Goal: Answer question/provide support: Share knowledge or assist other users

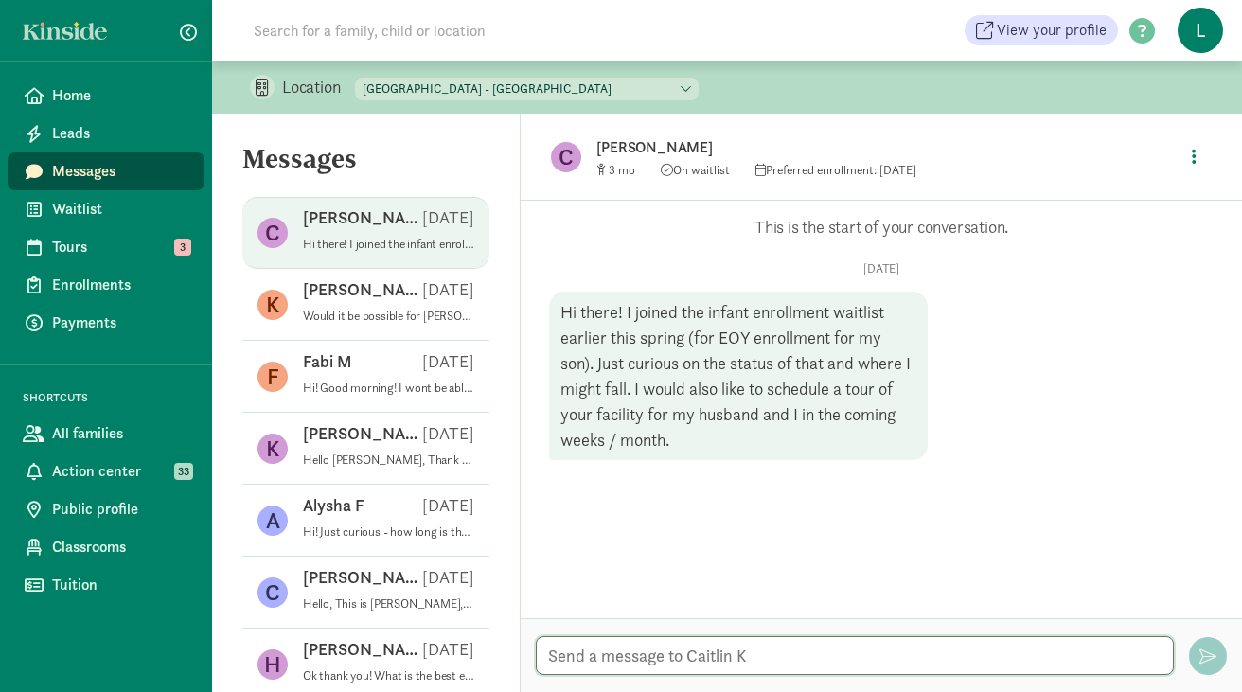
click at [609, 661] on textarea at bounding box center [855, 655] width 638 height 39
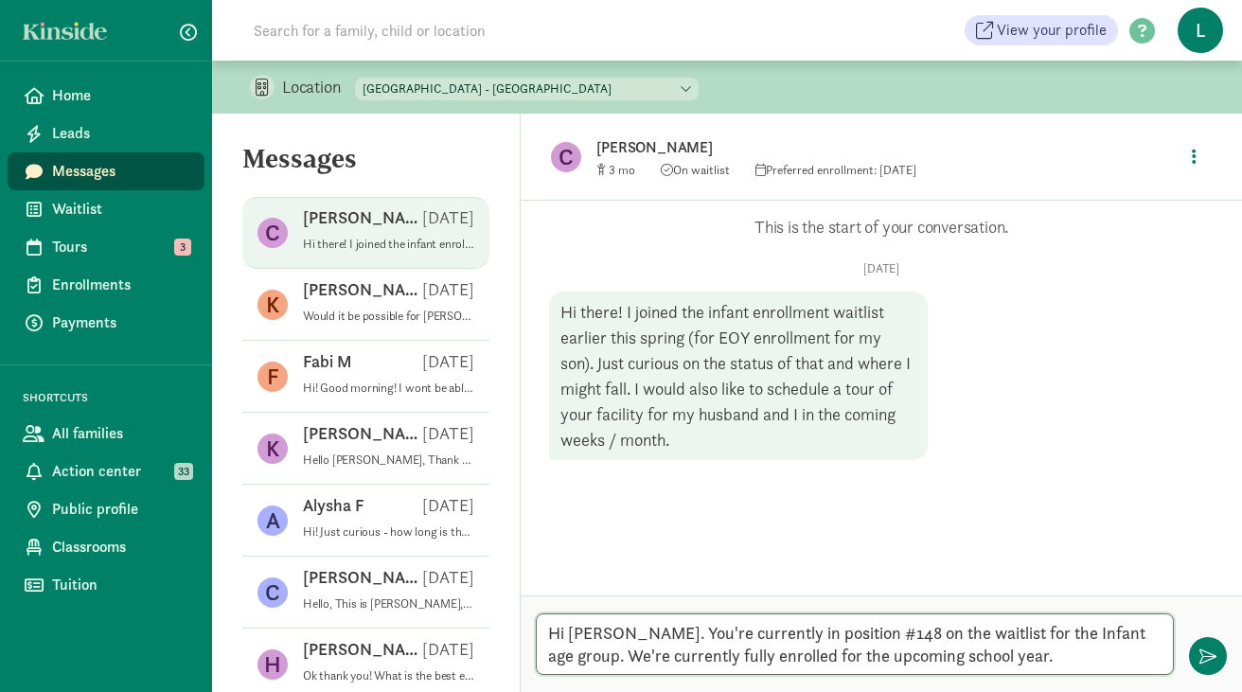
paste textarea "To join the wait list and / or schedule a virtual tour please click below: [GEO…"
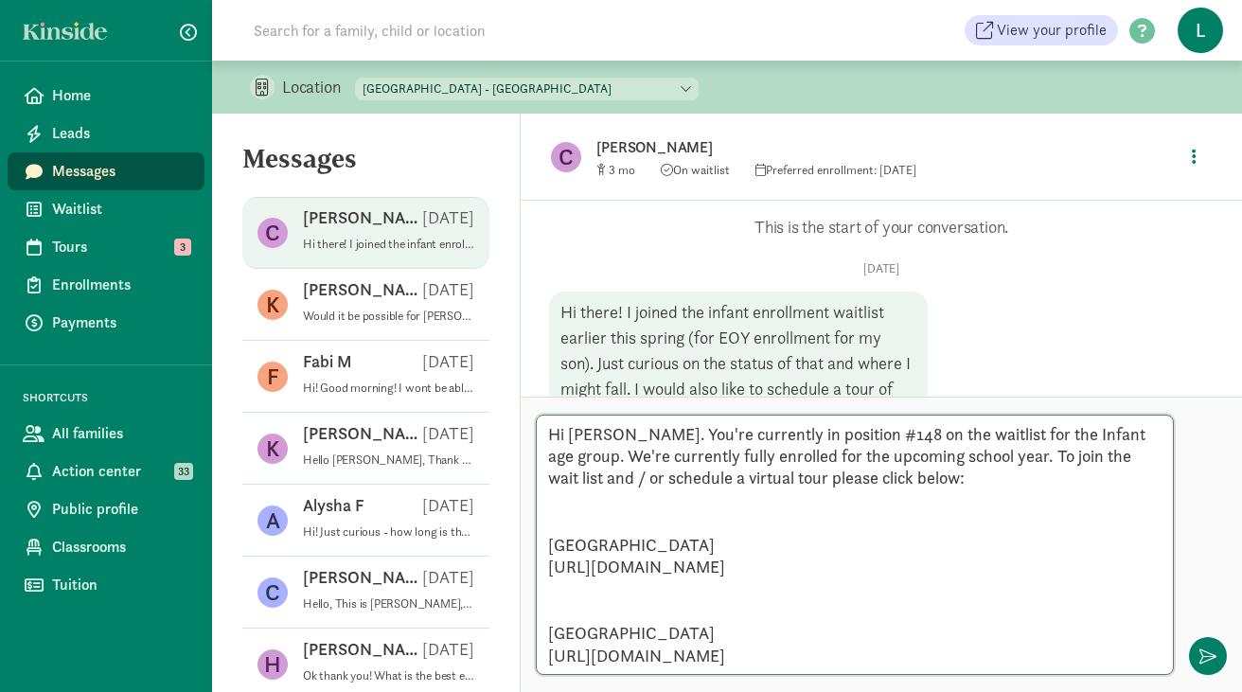
drag, startPoint x: 640, startPoint y: 600, endPoint x: 545, endPoint y: 454, distance: 173.8
click at [545, 454] on textarea "Hi [PERSON_NAME]. You're currently in position #148 on the waitlist for the Inf…" at bounding box center [855, 545] width 638 height 260
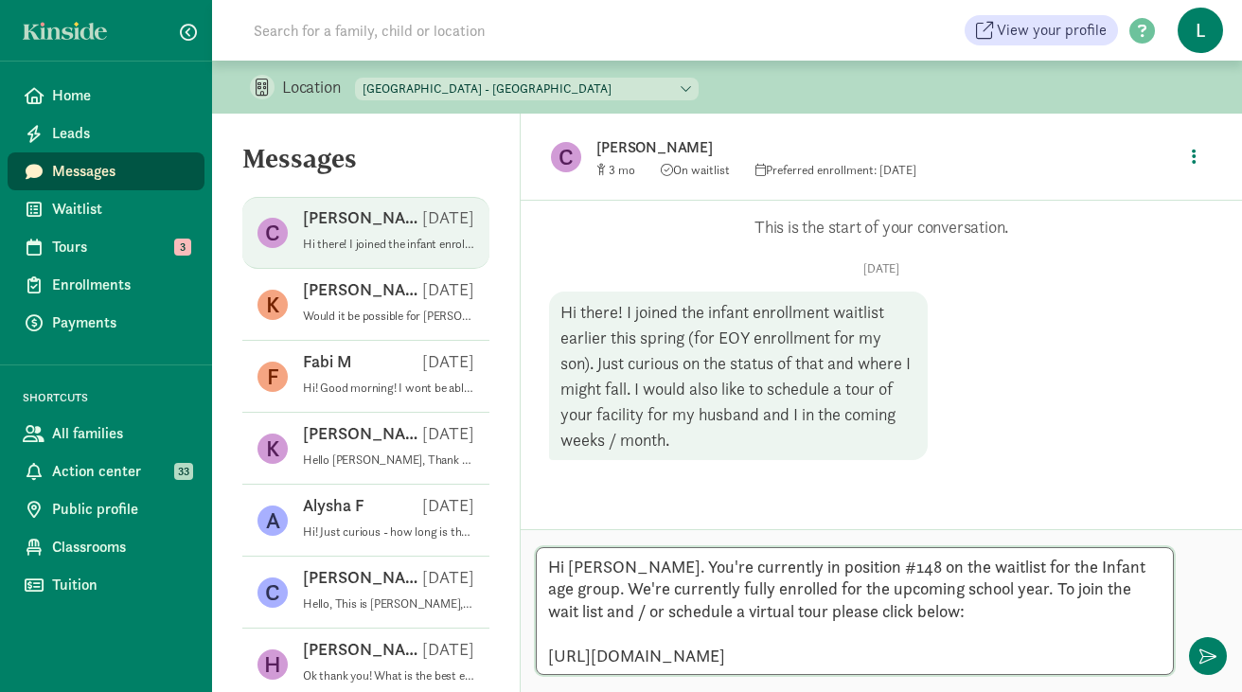
drag, startPoint x: 566, startPoint y: 566, endPoint x: 997, endPoint y: 546, distance: 431.1
click at [997, 547] on textarea "Hi [PERSON_NAME]. You're currently in position #148 on the waitlist for the Inf…" at bounding box center [855, 611] width 638 height 128
click at [550, 588] on textarea "Hi [PERSON_NAME]. You're currently in position #148 on the waitlist for the Inf…" at bounding box center [855, 611] width 638 height 128
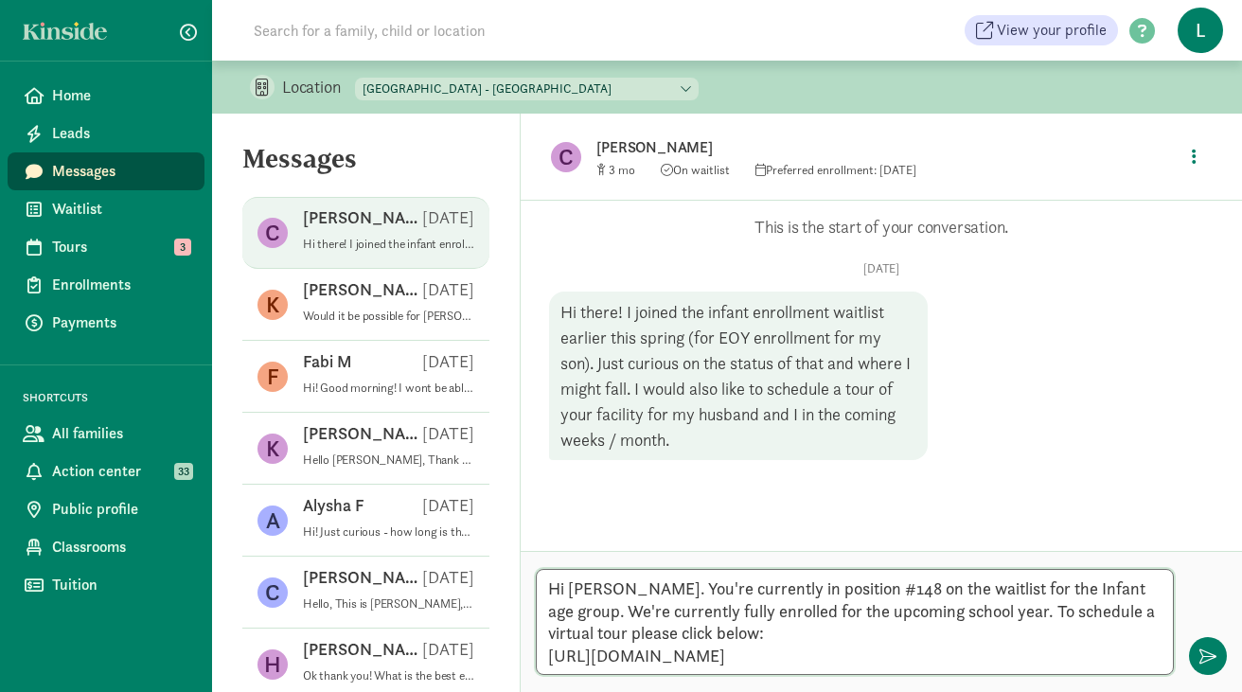
click at [558, 656] on textarea "Hi [PERSON_NAME]. You're currently in position #148 on the waitlist for the Inf…" at bounding box center [855, 622] width 638 height 106
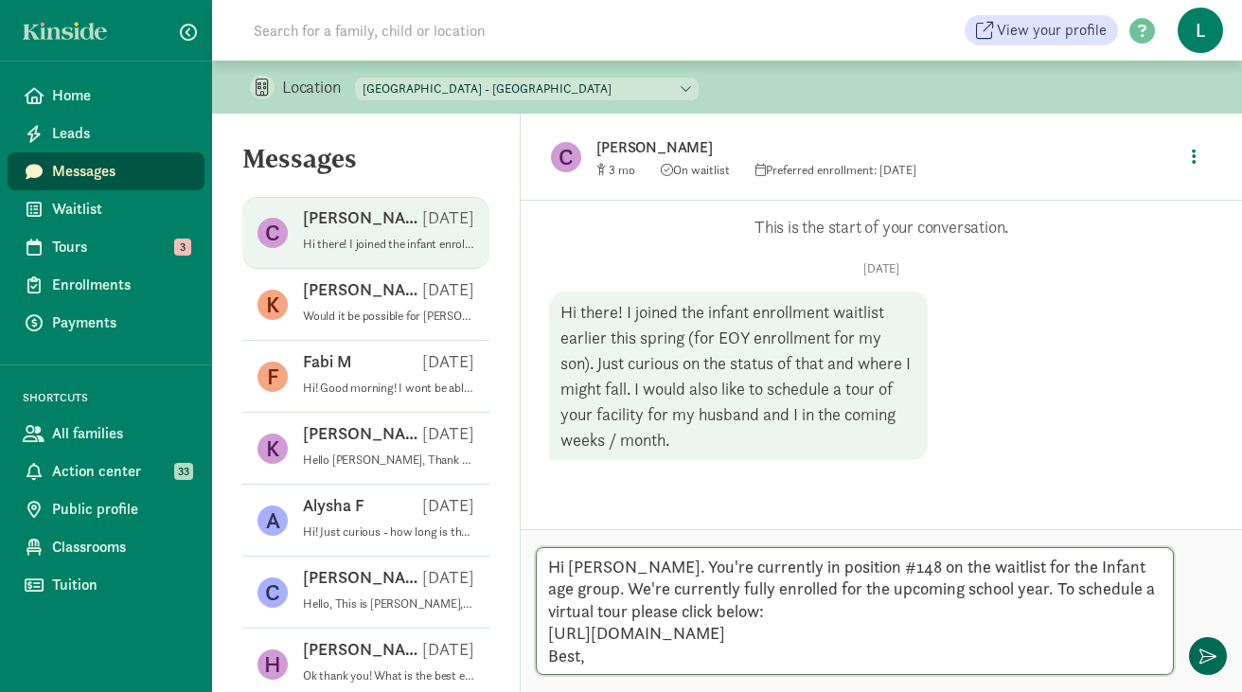
type textarea "Hi [PERSON_NAME]. You're currently in position #148 on the waitlist for the Inf…"
click at [1206, 657] on span "button" at bounding box center [1207, 655] width 17 height 17
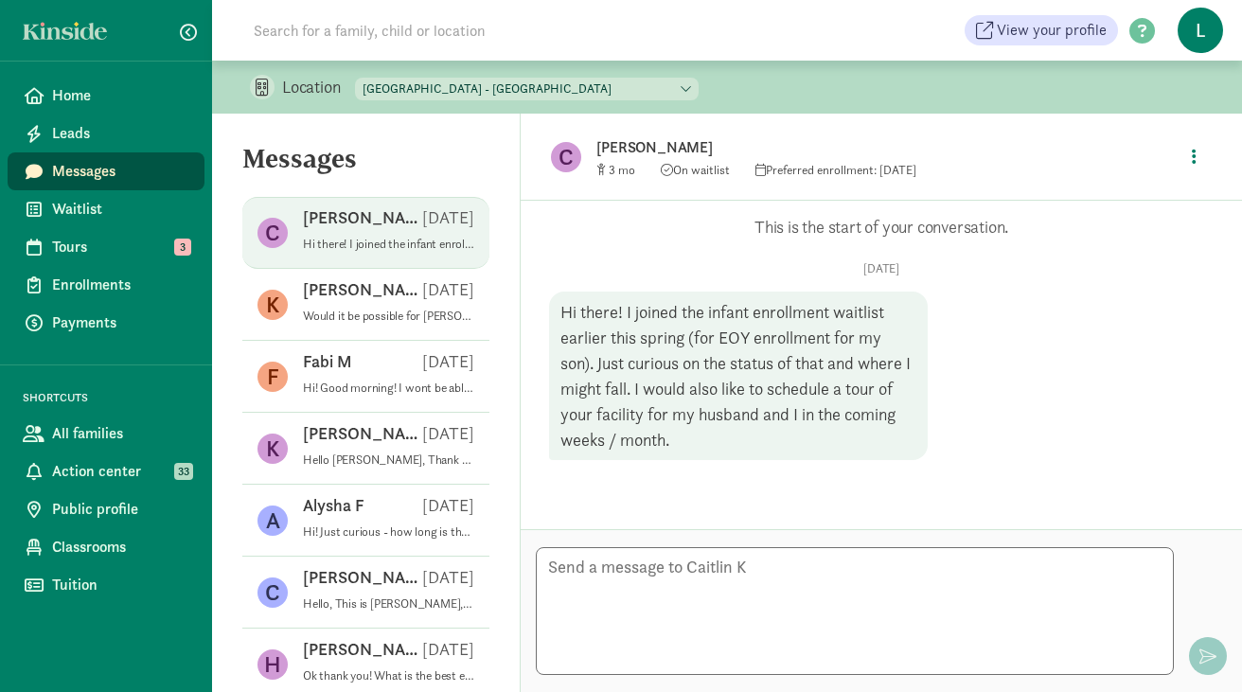
scroll to position [81, 0]
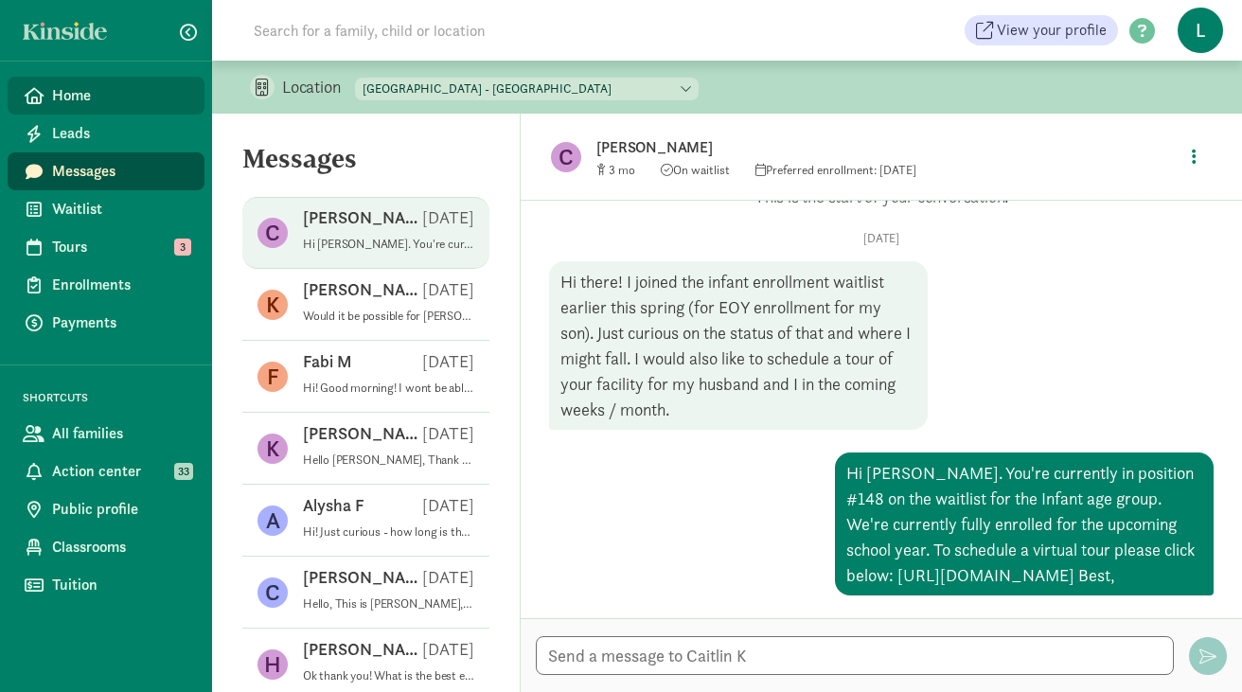
click at [66, 92] on span "Home" at bounding box center [120, 95] width 137 height 23
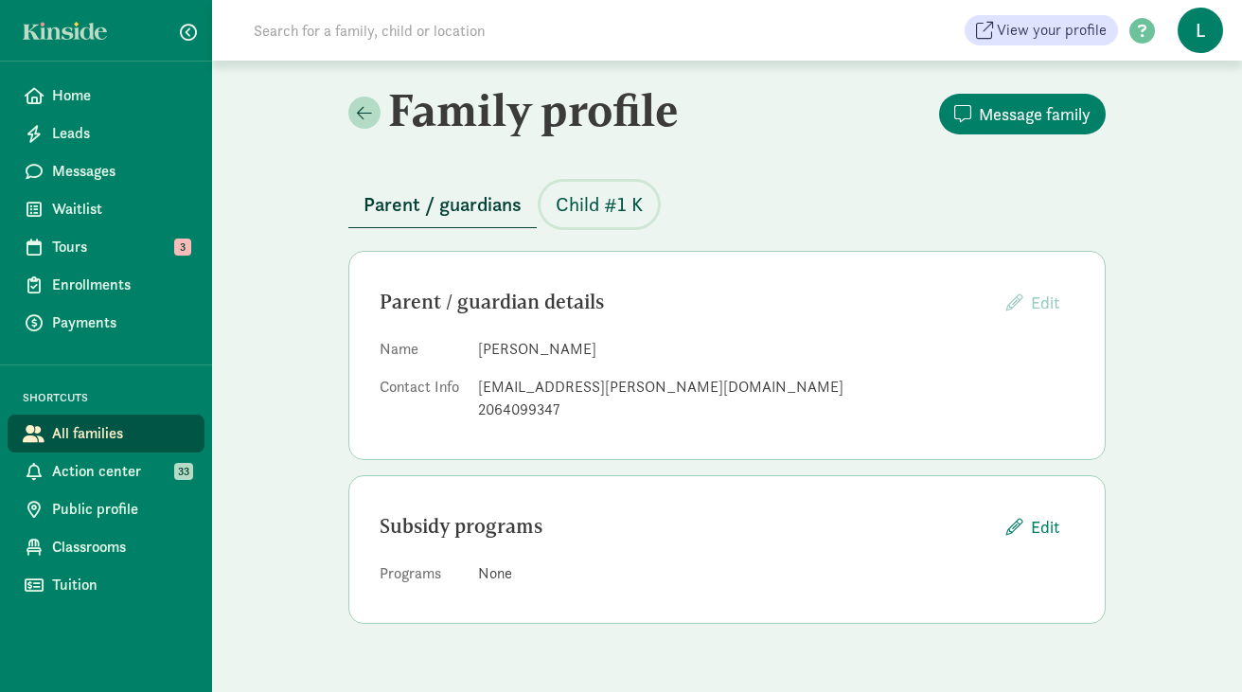
click at [586, 203] on span "Child #1 K" at bounding box center [599, 204] width 87 height 30
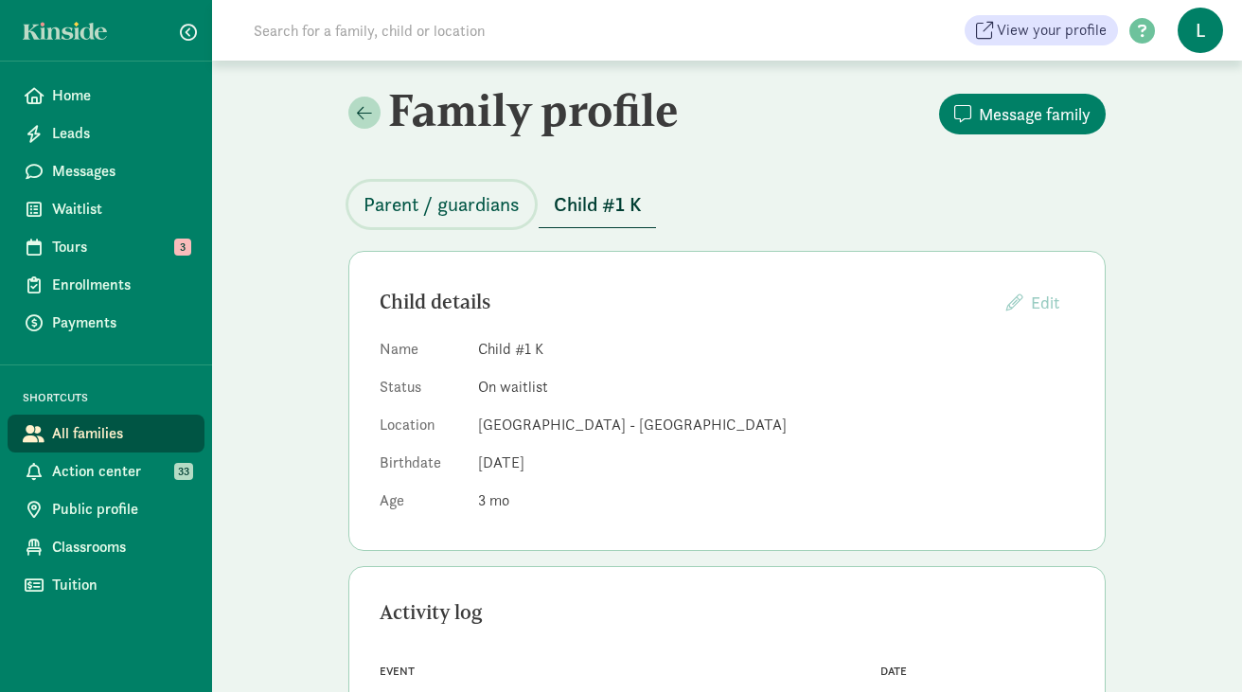
click at [466, 213] on span "Parent / guardians" at bounding box center [441, 204] width 156 height 30
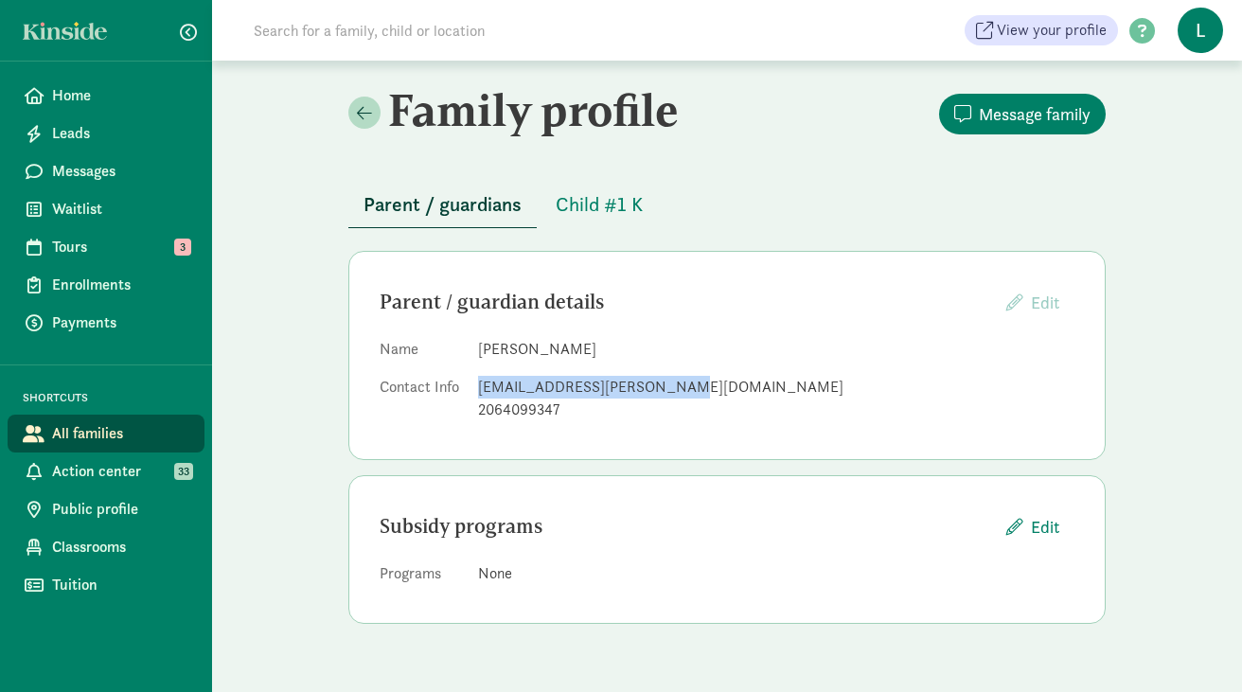
drag, startPoint x: 658, startPoint y: 387, endPoint x: 476, endPoint y: 389, distance: 181.7
click at [476, 389] on dl "Name [PERSON_NAME] Contact Info [PERSON_NAME][EMAIL_ADDRESS][PERSON_NAME][DOMAI…" at bounding box center [727, 383] width 695 height 91
copy div "[EMAIL_ADDRESS][PERSON_NAME][DOMAIN_NAME]"
click at [613, 206] on span "Child #1 K" at bounding box center [599, 204] width 87 height 30
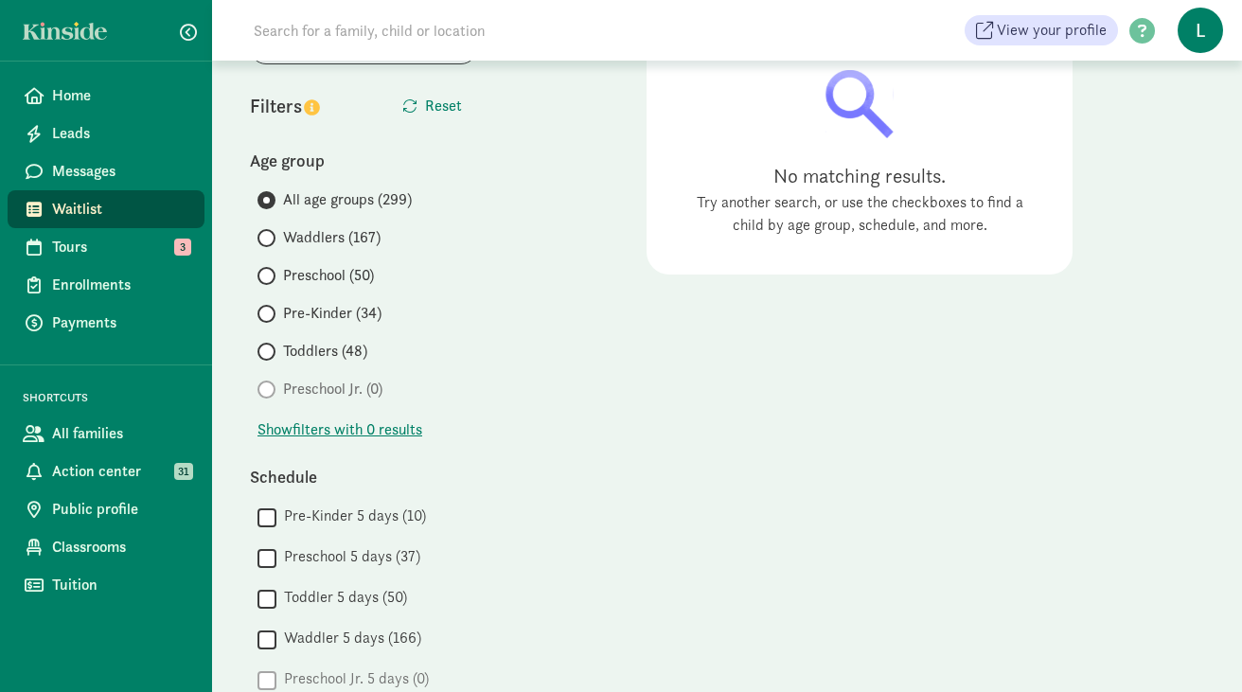
scroll to position [200, 0]
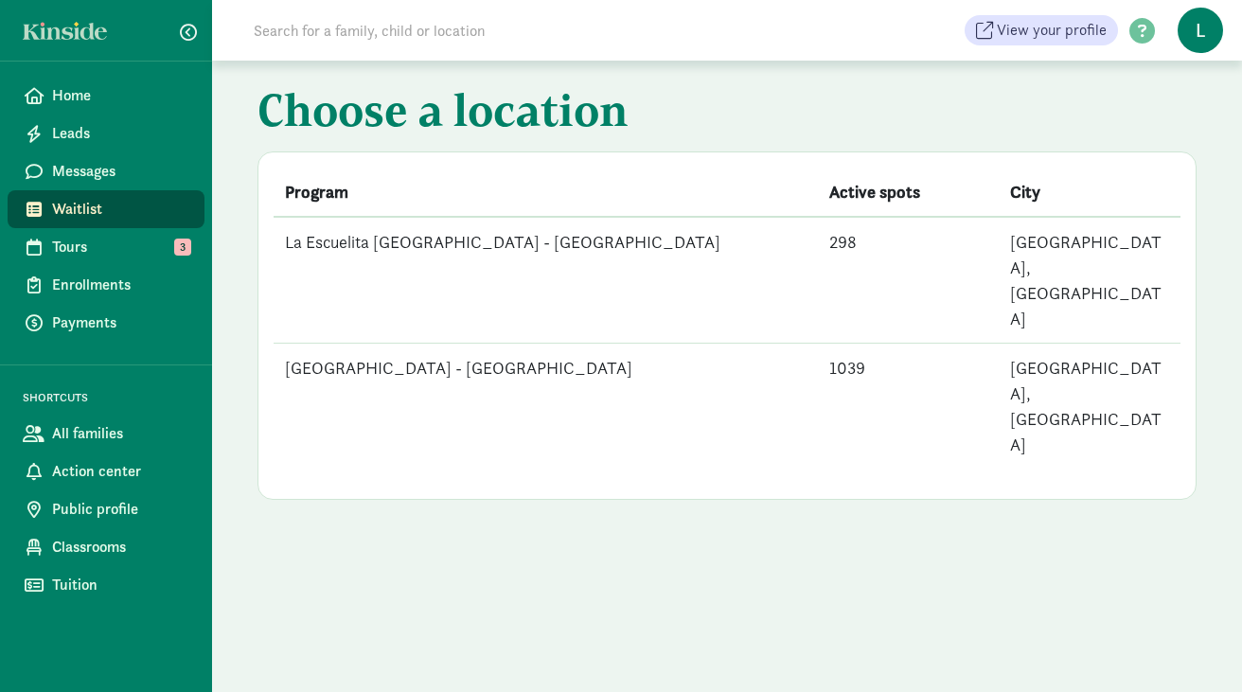
click at [476, 344] on td "La Escuelita Bilingual School - Green Lake" at bounding box center [546, 407] width 544 height 126
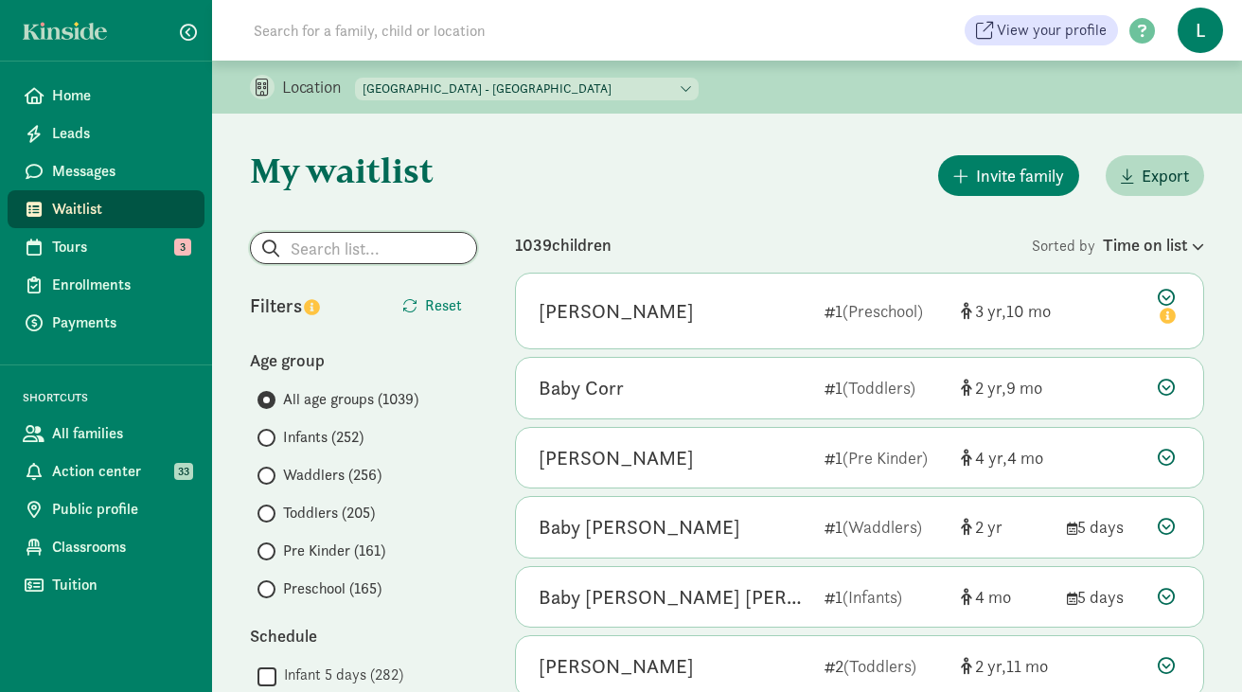
click at [405, 247] on input "search" at bounding box center [363, 248] width 225 height 30
paste input "Caitlin"
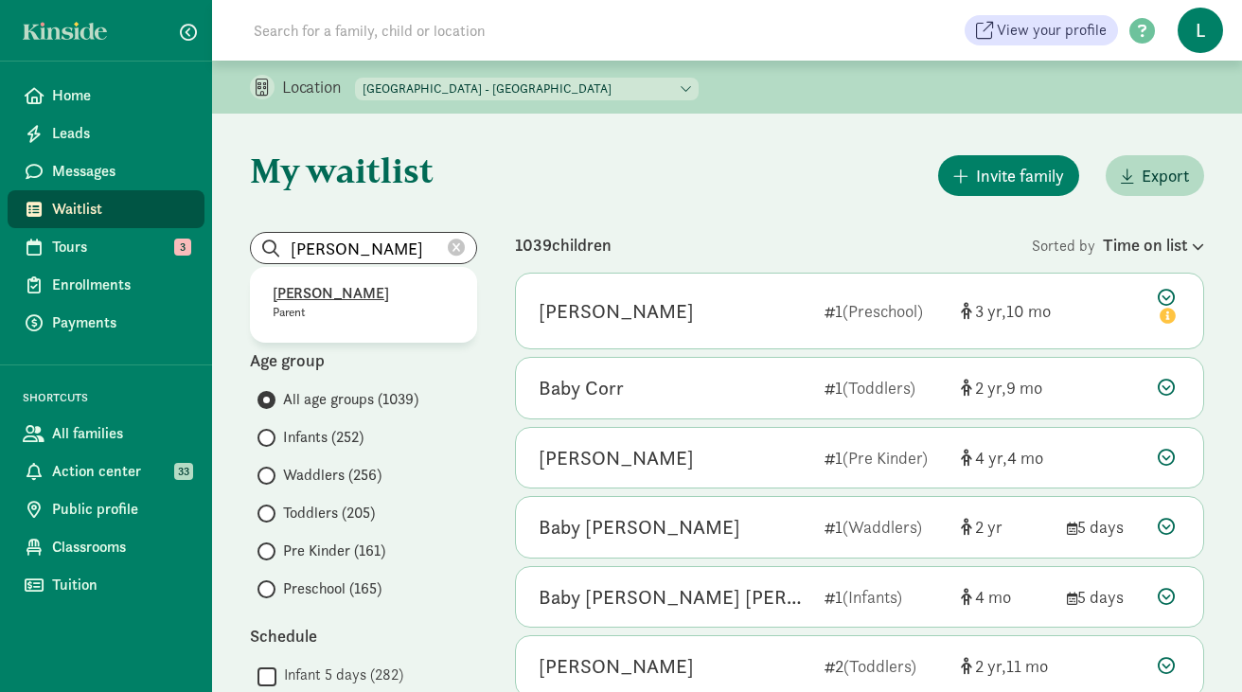
click at [333, 292] on p "Caitlin Kroon" at bounding box center [364, 293] width 182 height 23
type input "Caitlin Kroon"
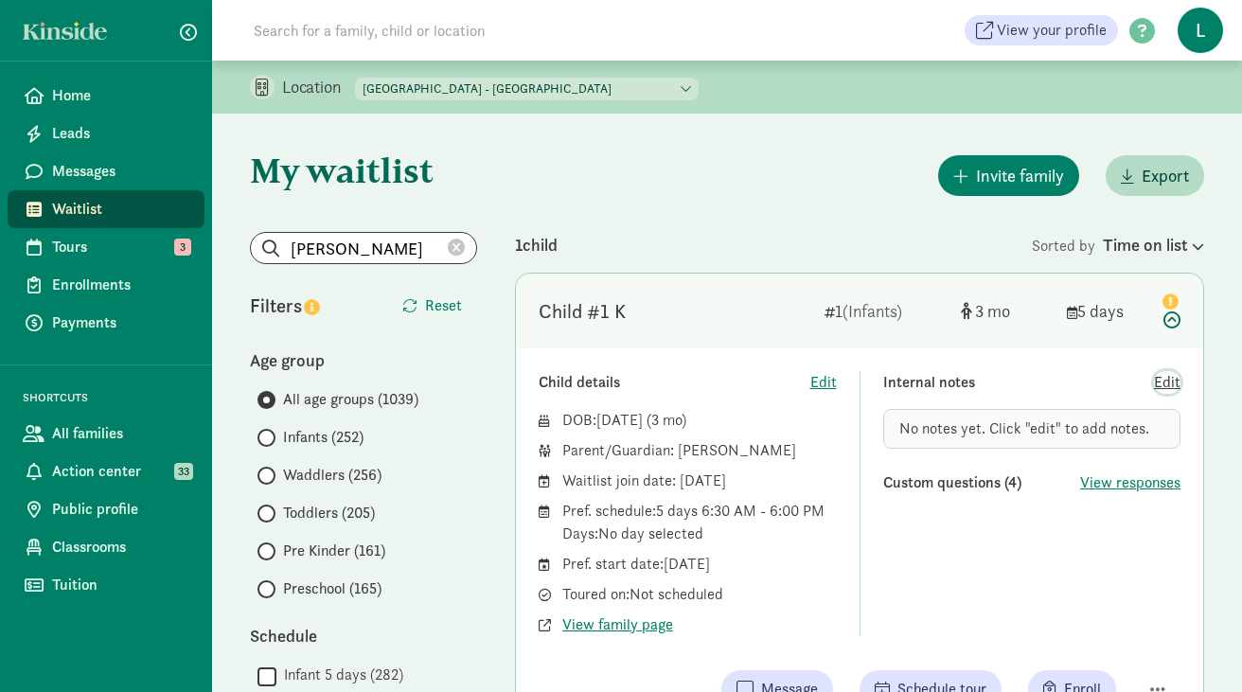
click at [1172, 381] on span "Edit" at bounding box center [1167, 382] width 27 height 23
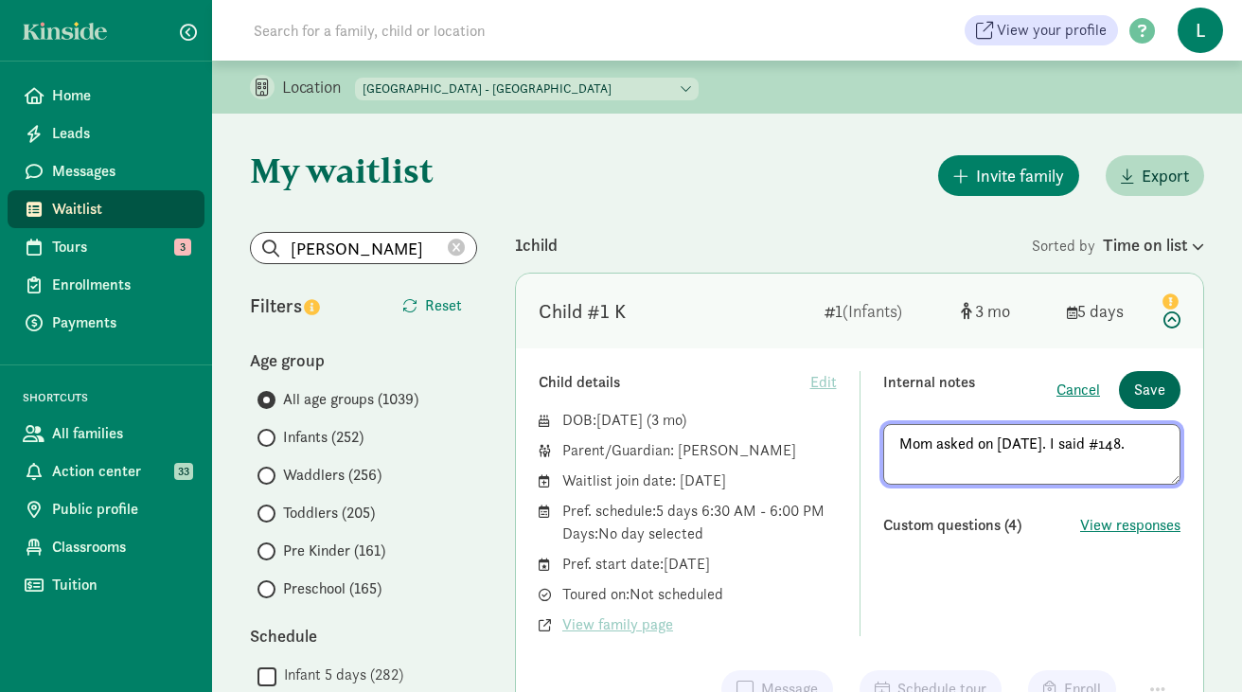
type textarea "Mom asked on 8/11/25. I said #148."
click at [1147, 388] on span "Save" at bounding box center [1149, 390] width 31 height 23
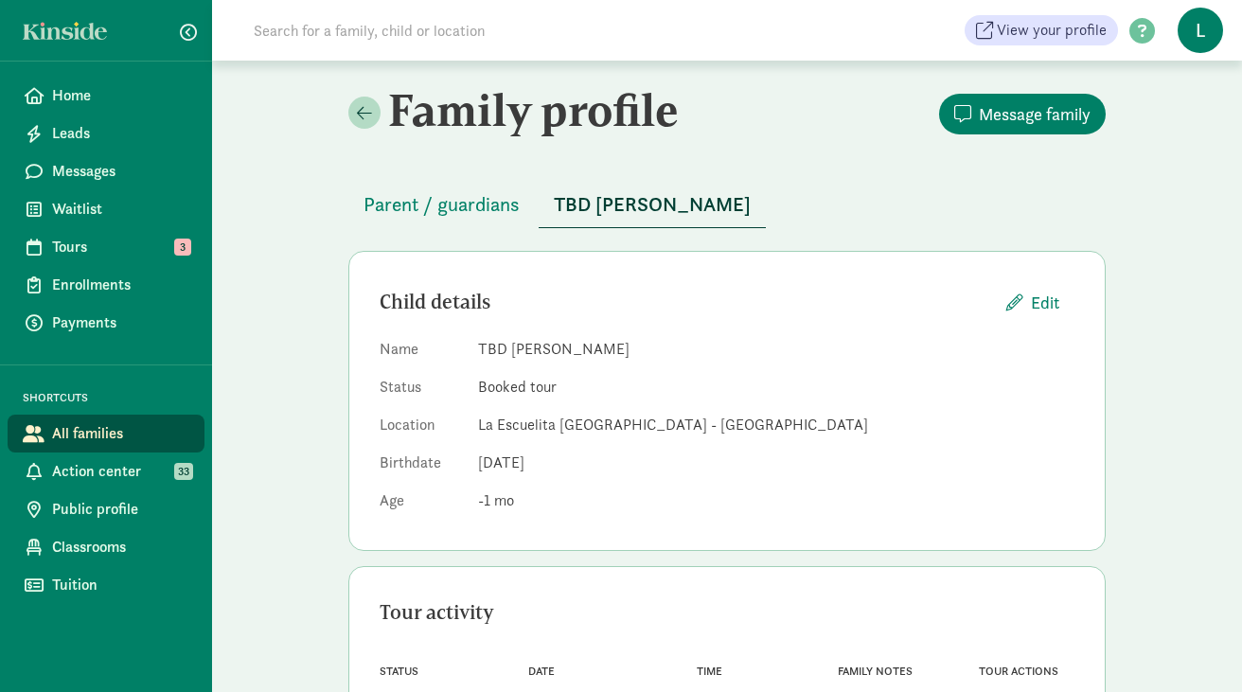
scroll to position [95, 0]
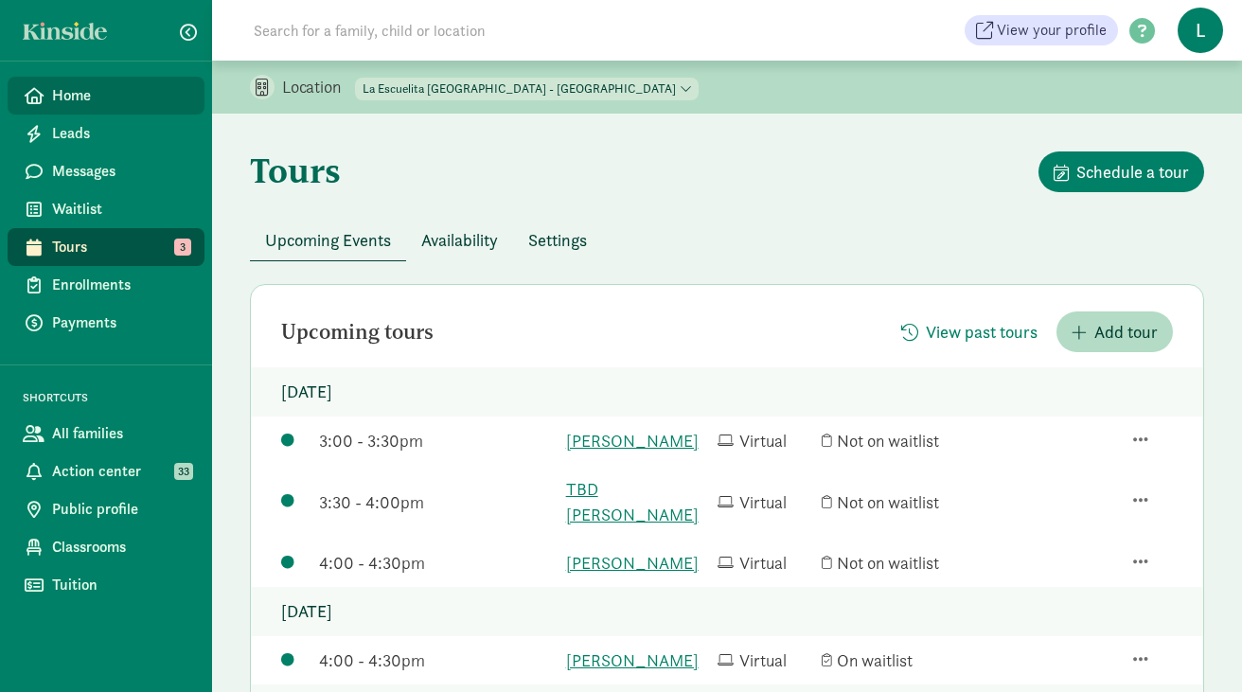
click at [83, 107] on link "Home" at bounding box center [106, 96] width 197 height 38
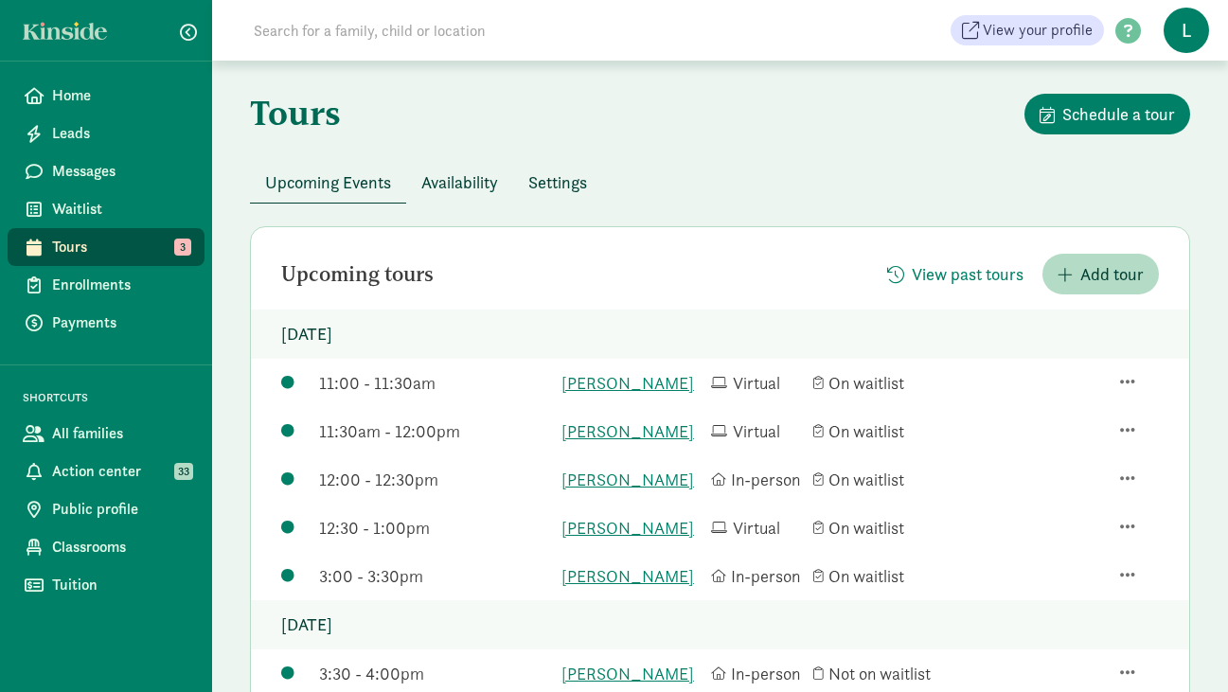
scroll to position [64, 0]
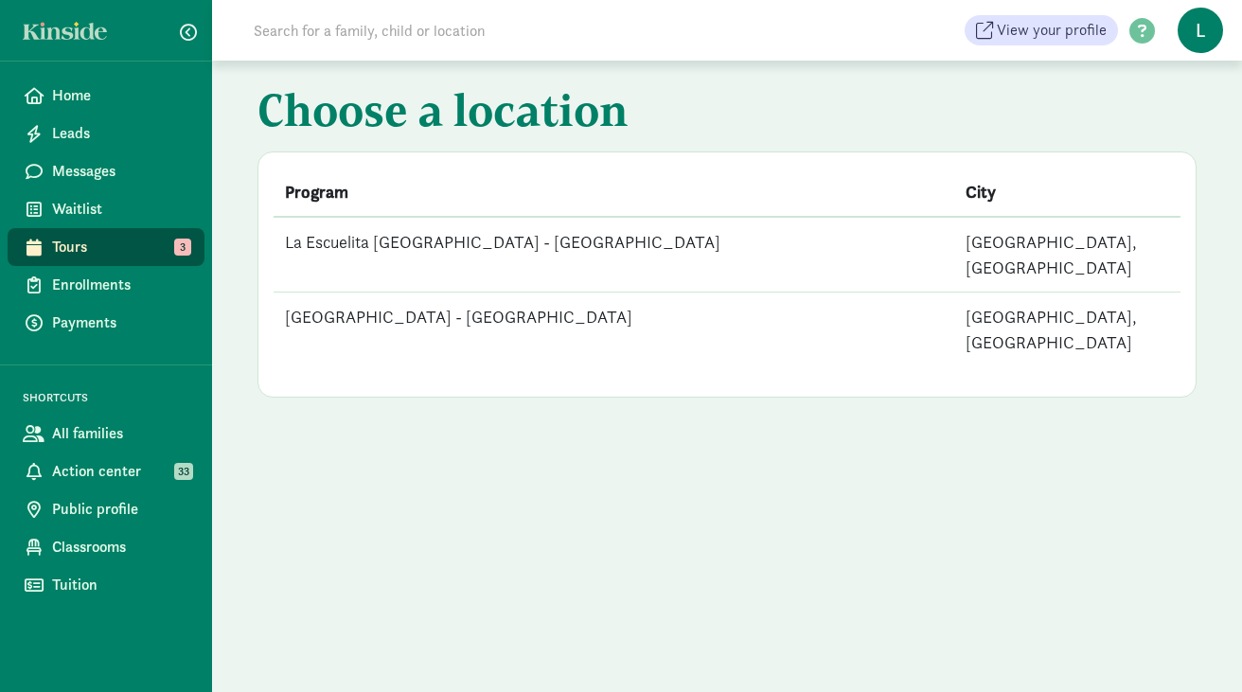
click at [497, 241] on td "La Escuelita [GEOGRAPHIC_DATA] - [GEOGRAPHIC_DATA]" at bounding box center [614, 255] width 681 height 76
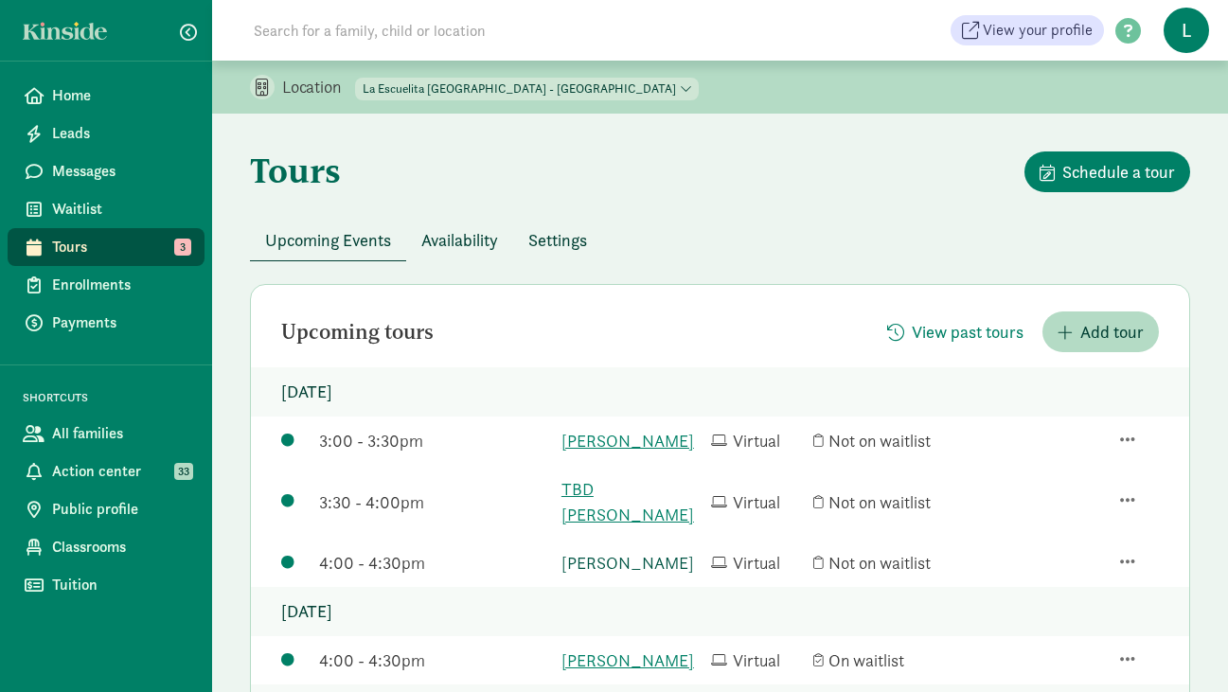
click at [621, 550] on link "[PERSON_NAME]" at bounding box center [631, 563] width 140 height 26
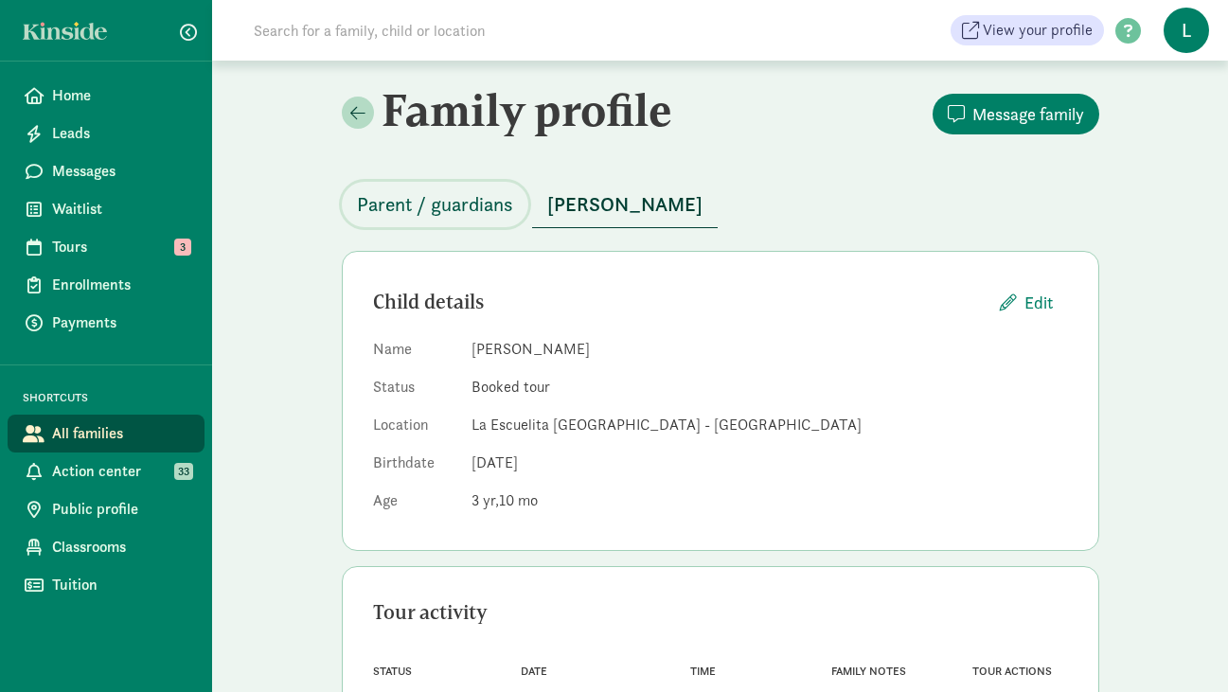
click at [467, 200] on span "Parent / guardians" at bounding box center [435, 204] width 156 height 30
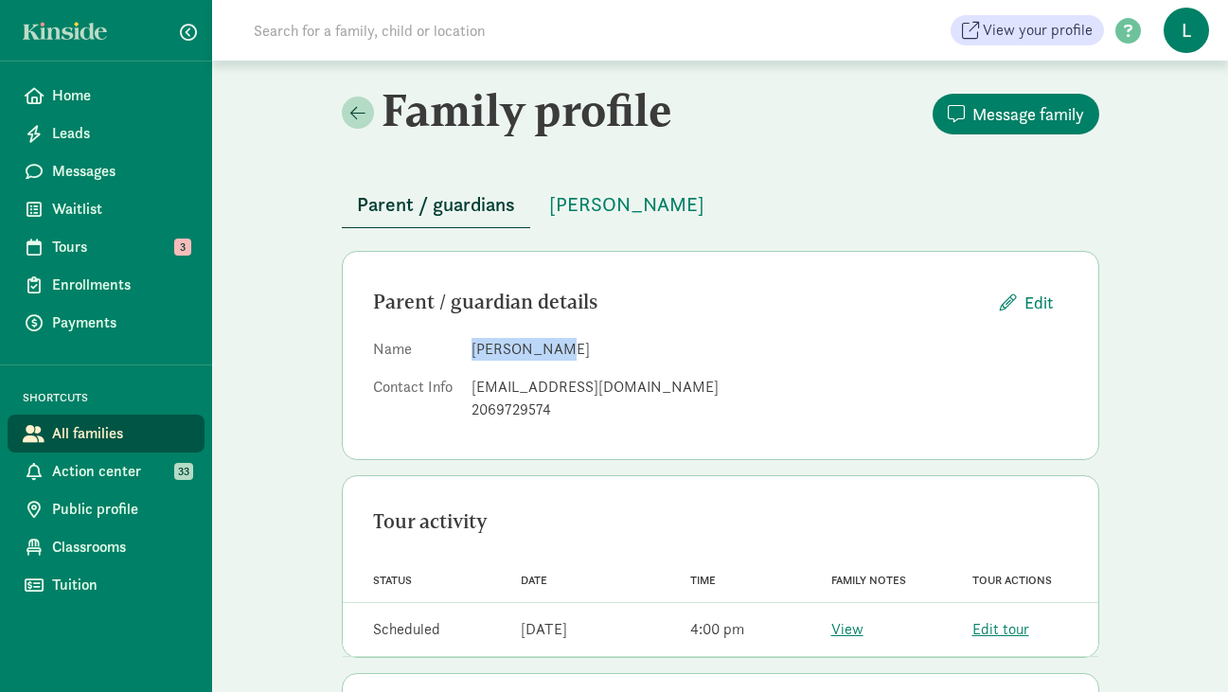
drag, startPoint x: 545, startPoint y: 354, endPoint x: 472, endPoint y: 348, distance: 73.1
click at [472, 348] on dd "[PERSON_NAME]" at bounding box center [769, 349] width 596 height 23
copy dd "Frezjanique"
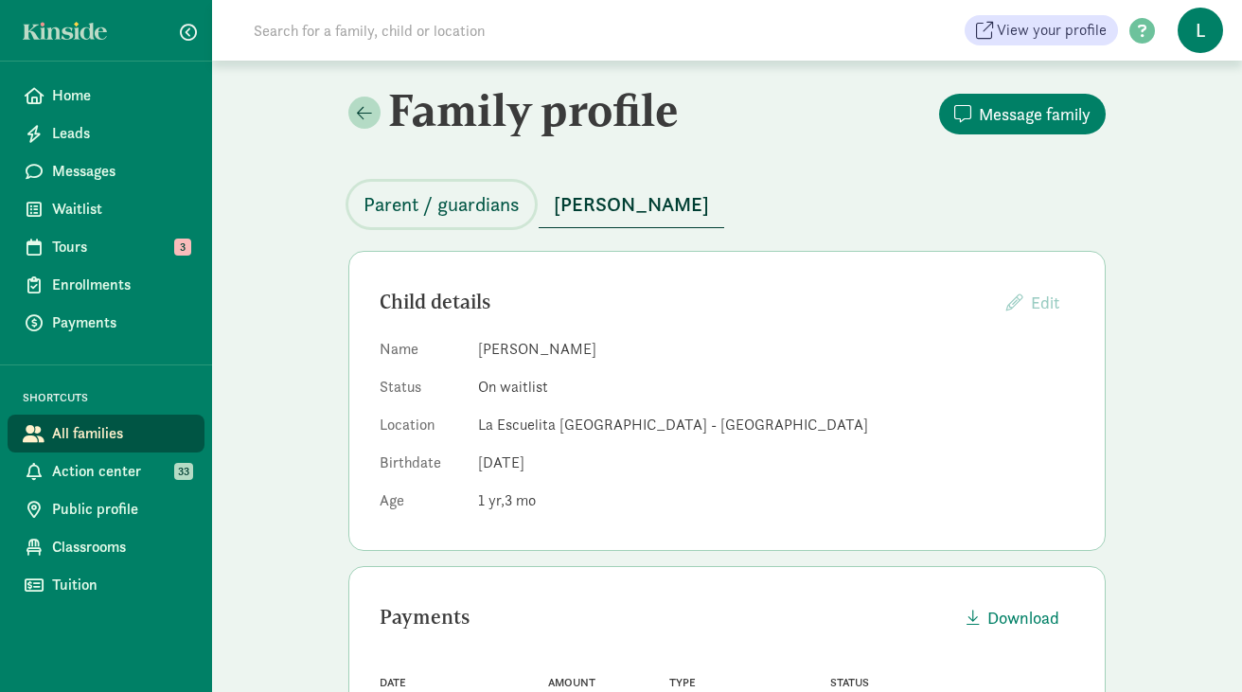
click at [477, 196] on span "Parent / guardians" at bounding box center [441, 204] width 156 height 30
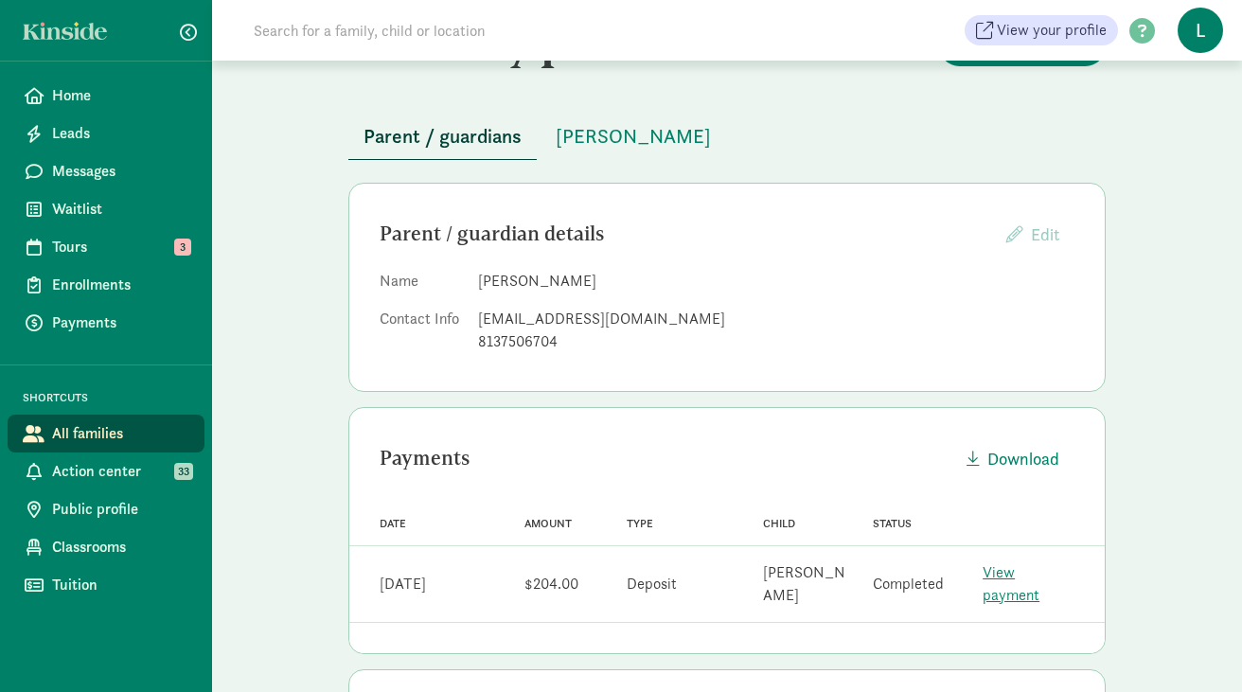
scroll to position [92, 0]
